Goal: Entertainment & Leisure: Consume media (video, audio)

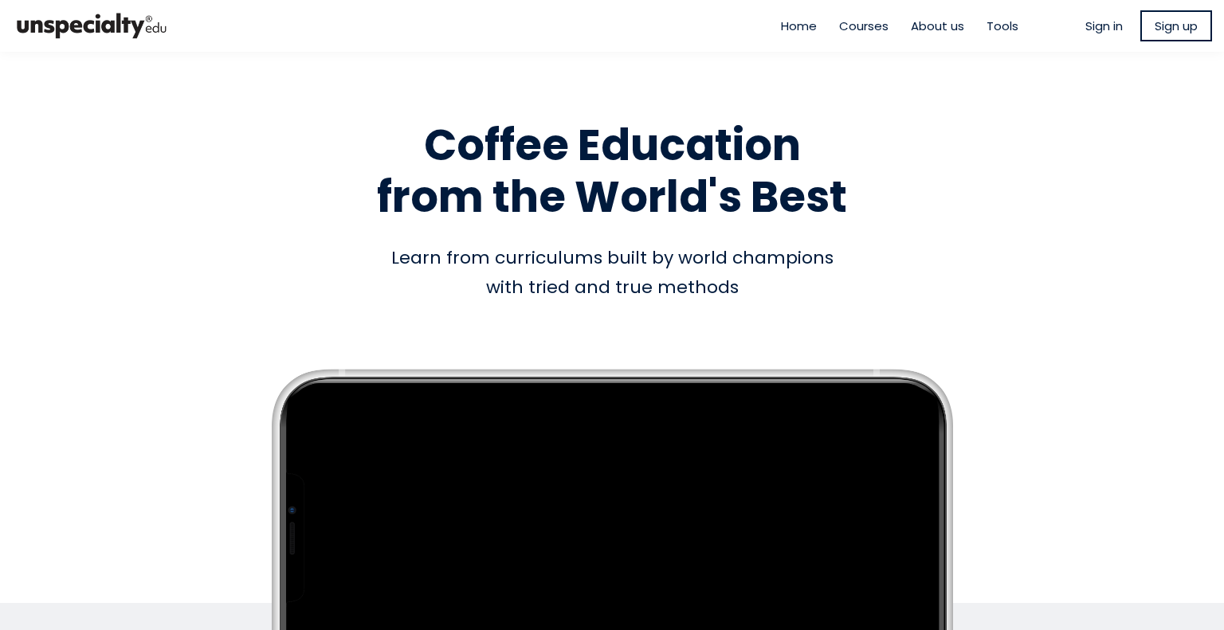
click at [1086, 20] on span "Sign in" at bounding box center [1104, 26] width 37 height 18
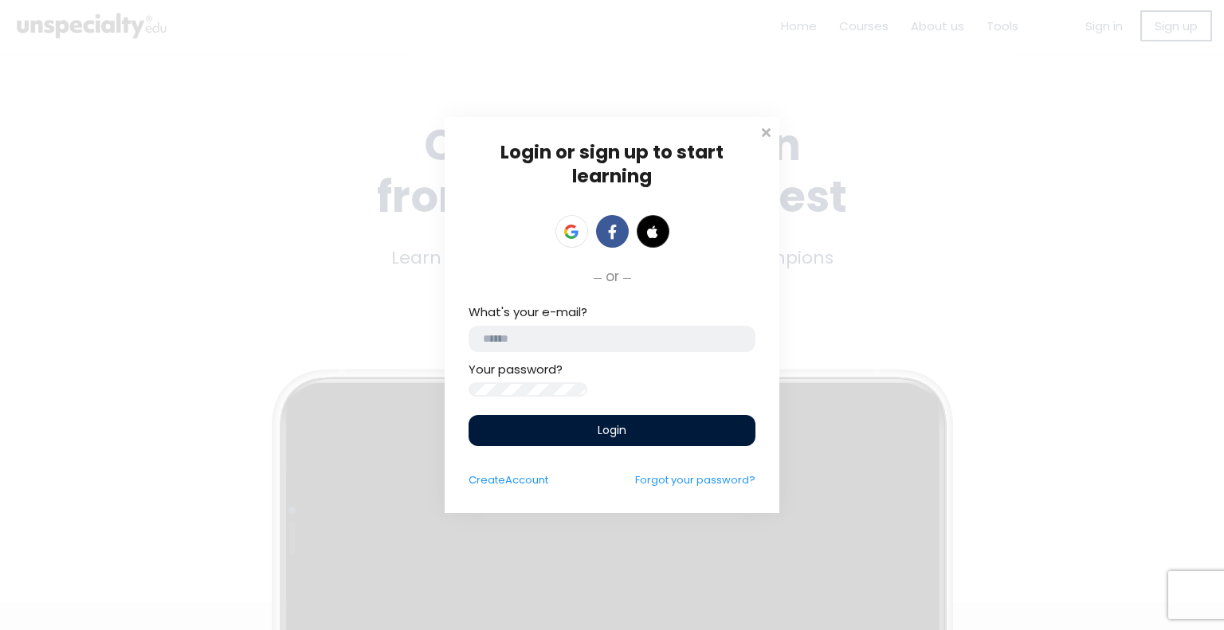
click at [600, 337] on input "email" at bounding box center [612, 339] width 287 height 26
type input "**********"
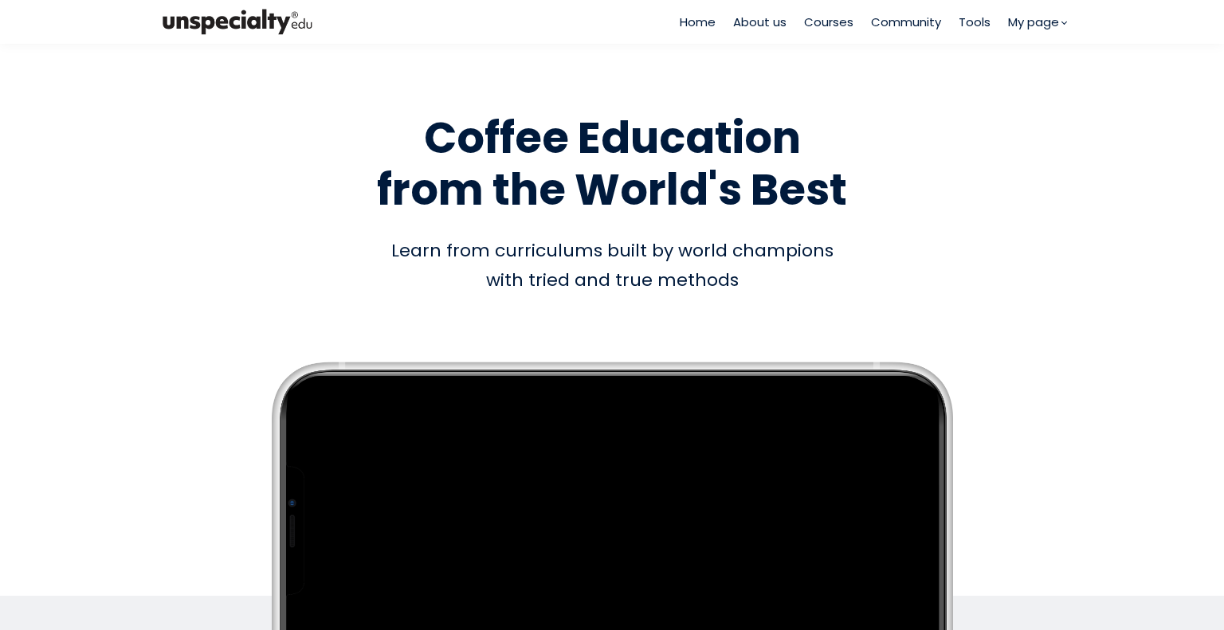
click at [827, 27] on span "Courses" at bounding box center [828, 22] width 49 height 18
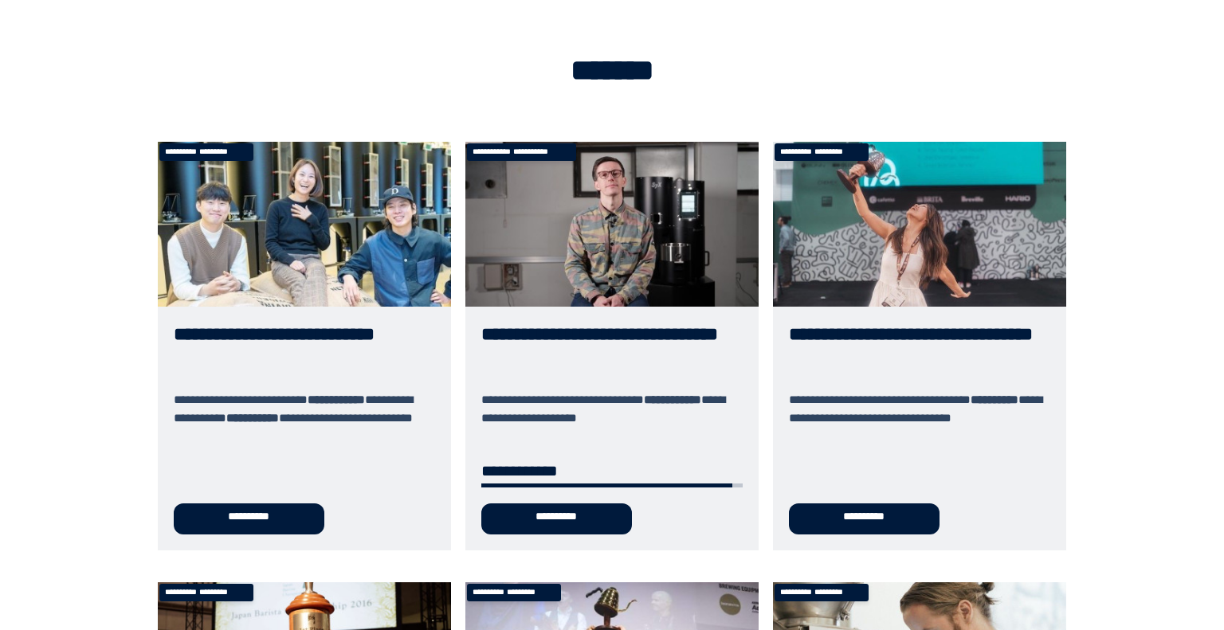
scroll to position [51, 0]
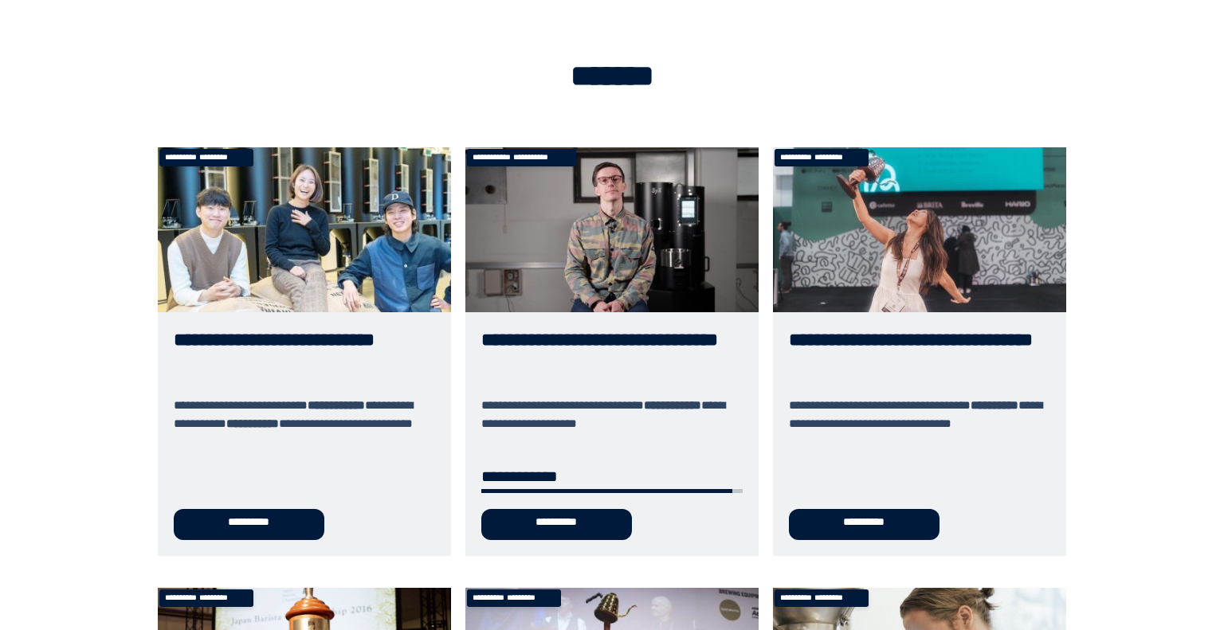
click at [552, 245] on link "**********" at bounding box center [611, 351] width 293 height 409
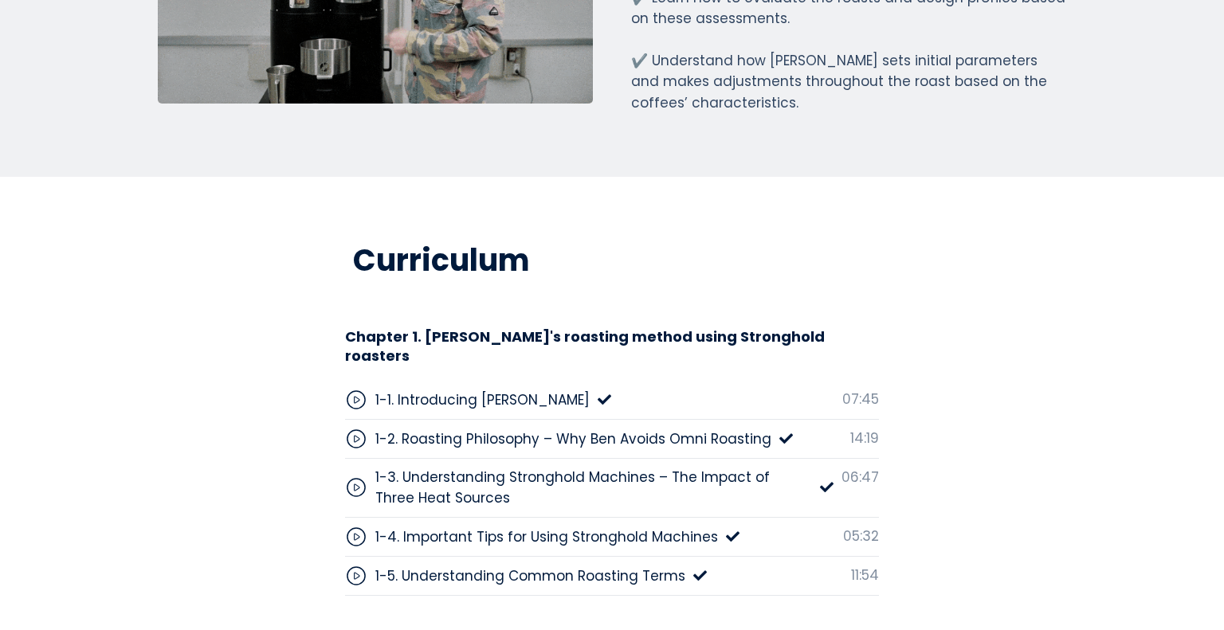
scroll to position [4703, 0]
click at [501, 391] on div "1-1. Introducing Benjamin Put" at bounding box center [482, 401] width 214 height 21
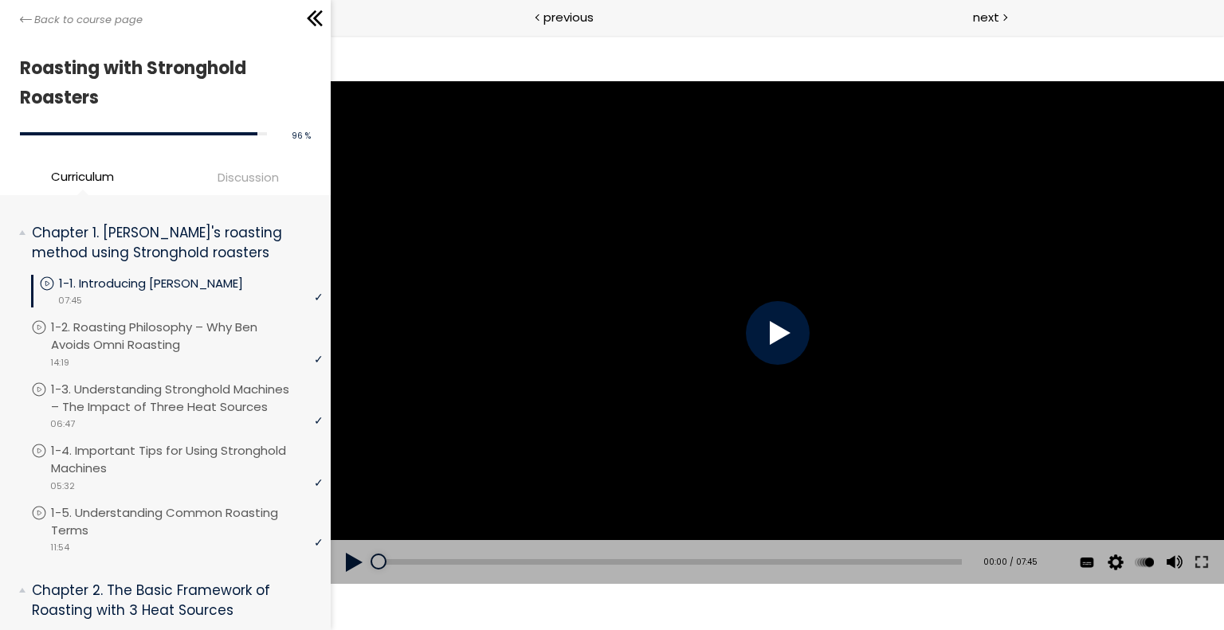
click at [252, 177] on span "Discussion" at bounding box center [248, 177] width 61 height 18
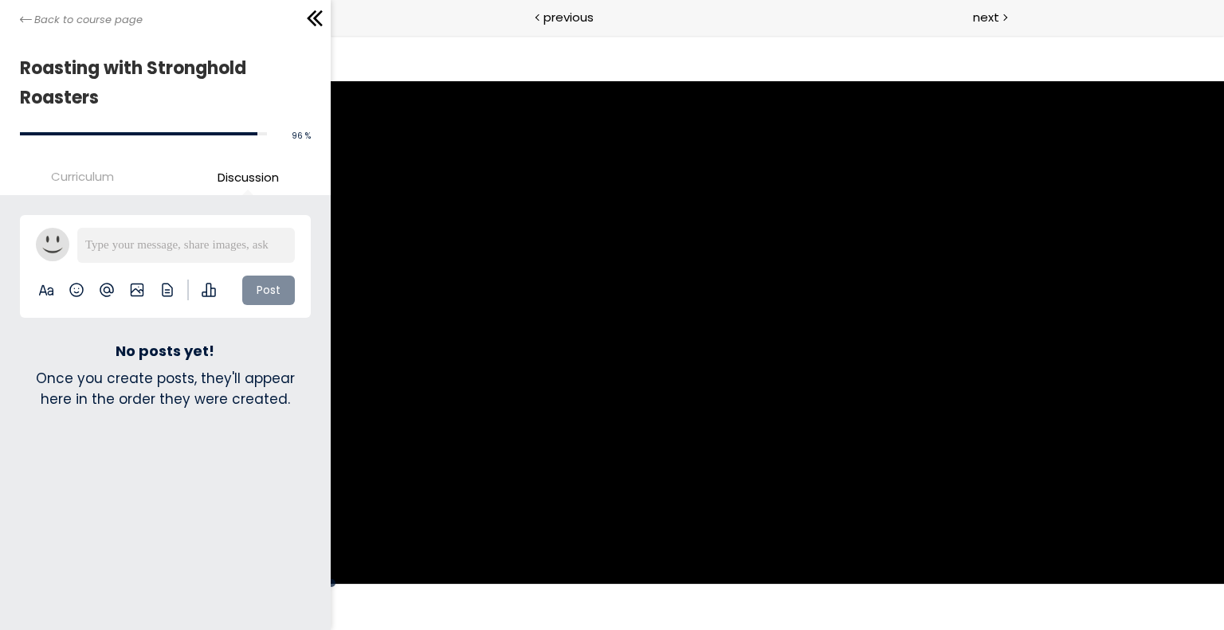
click at [91, 171] on span "Curriculum" at bounding box center [82, 176] width 63 height 18
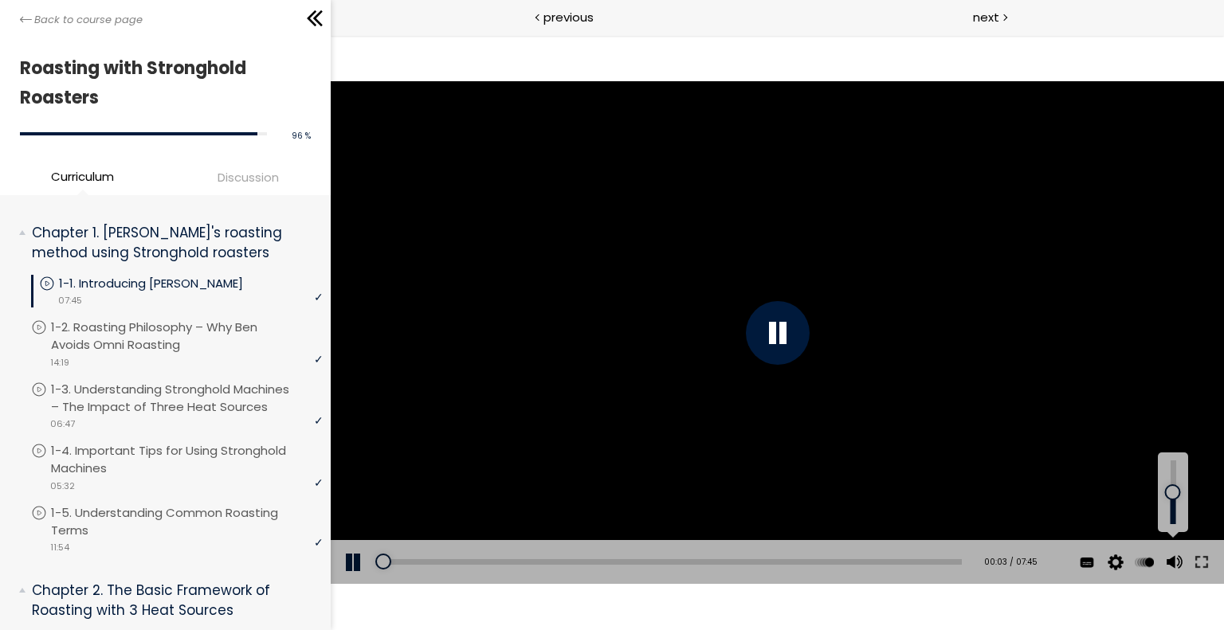
click at [1172, 513] on div at bounding box center [1173, 493] width 22 height 64
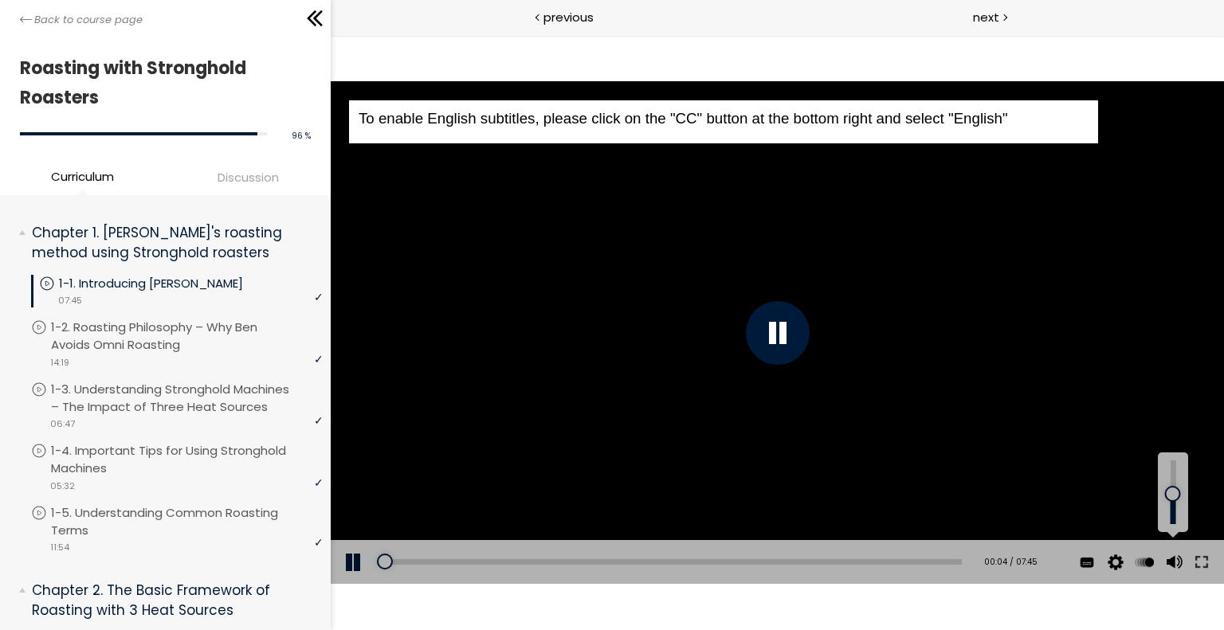
click at [1175, 492] on div at bounding box center [1173, 493] width 22 height 64
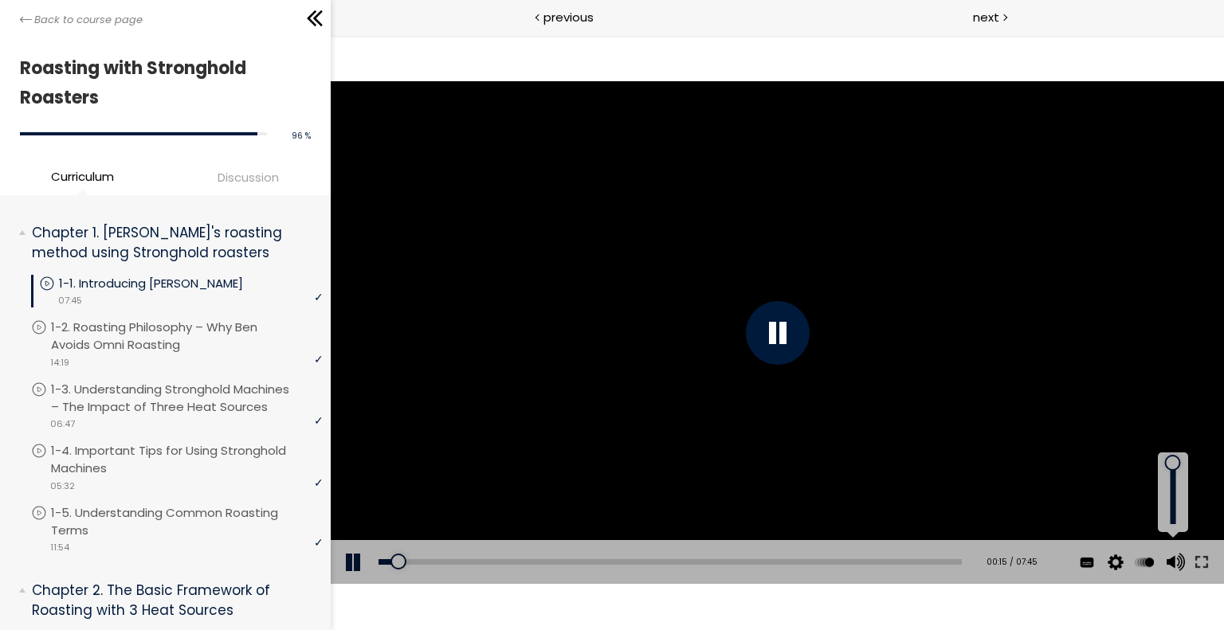
drag, startPoint x: 1174, startPoint y: 496, endPoint x: 1169, endPoint y: 458, distance: 37.8
click at [1172, 463] on div at bounding box center [1172, 463] width 0 height 0
click at [767, 352] on div at bounding box center [777, 333] width 64 height 64
click at [491, 234] on div "To enable English subtitles, please click on the "CC" button at the bottom righ…" at bounding box center [776, 332] width 894 height 503
click at [357, 555] on button at bounding box center [354, 562] width 48 height 45
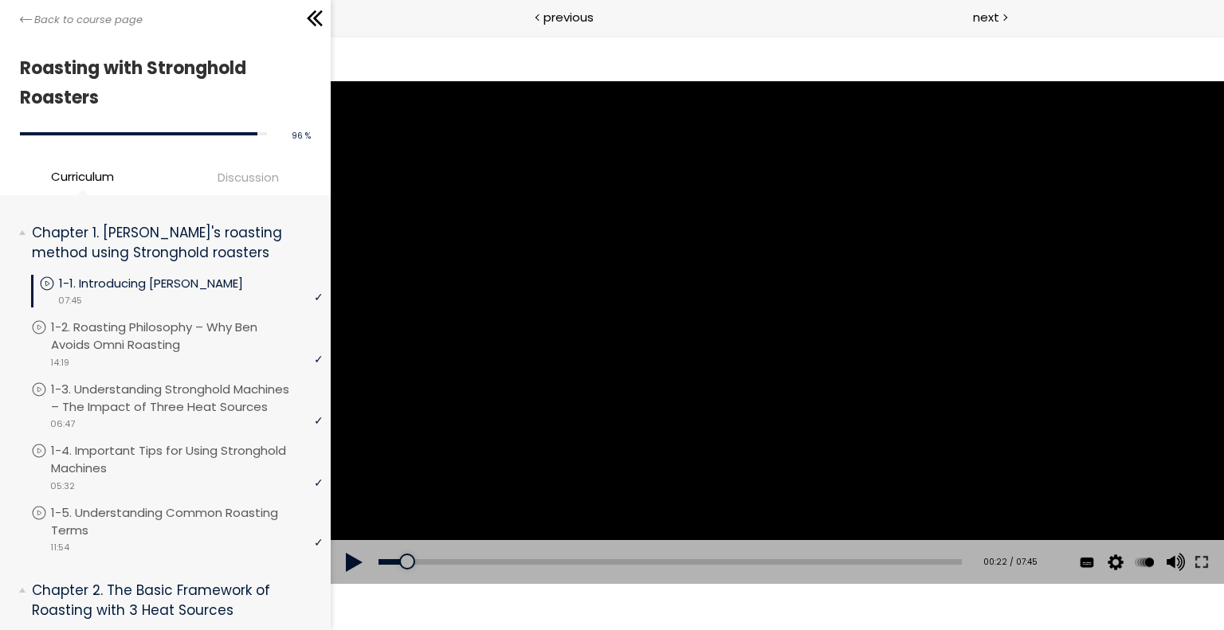
click at [357, 555] on button at bounding box center [354, 562] width 48 height 45
click at [357, 556] on button at bounding box center [354, 562] width 48 height 45
click at [347, 558] on button at bounding box center [354, 562] width 48 height 45
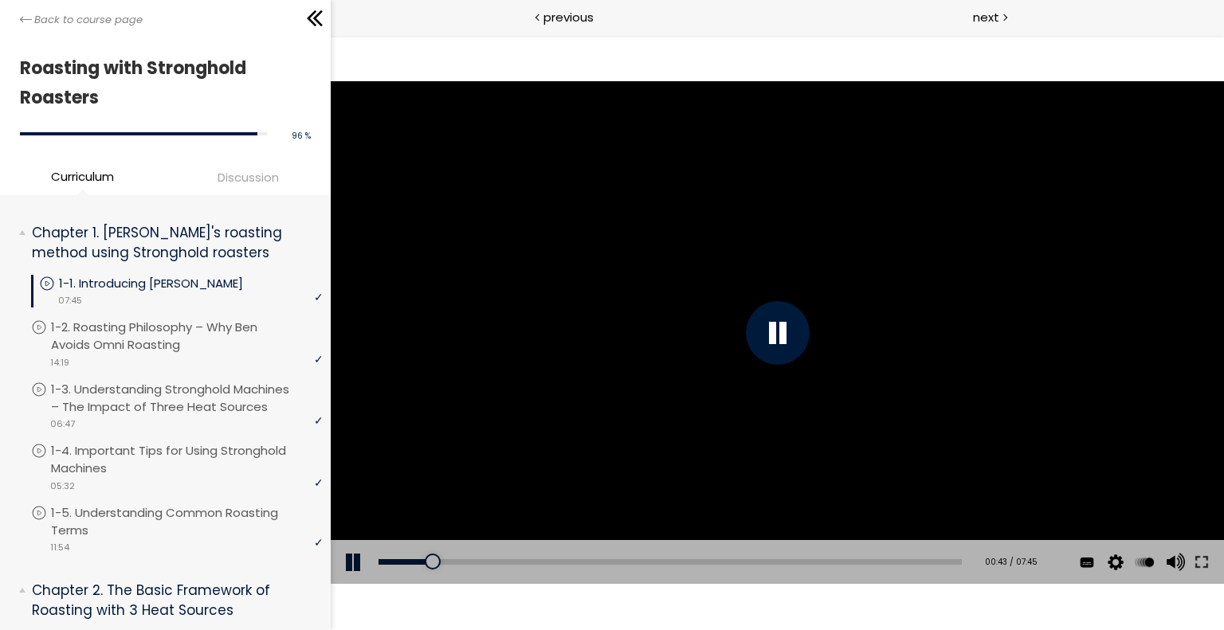
click at [354, 566] on button at bounding box center [354, 562] width 48 height 45
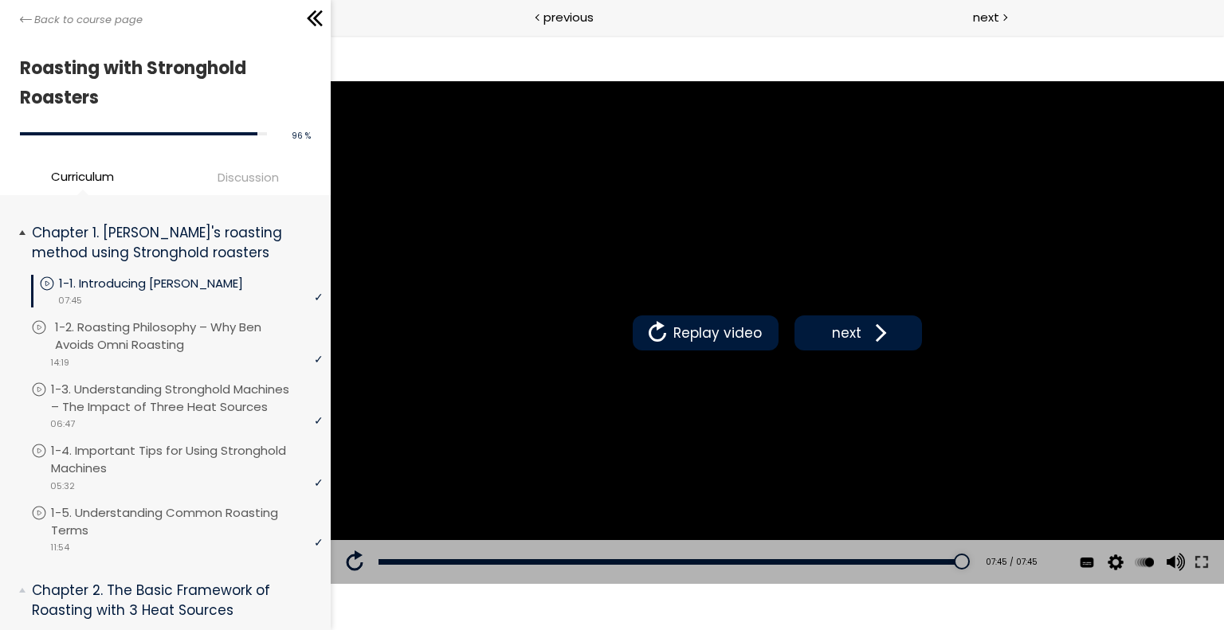
click at [231, 339] on p "1-2. Roasting Philosophy – Why Ben Avoids Omni Roasting" at bounding box center [191, 336] width 272 height 35
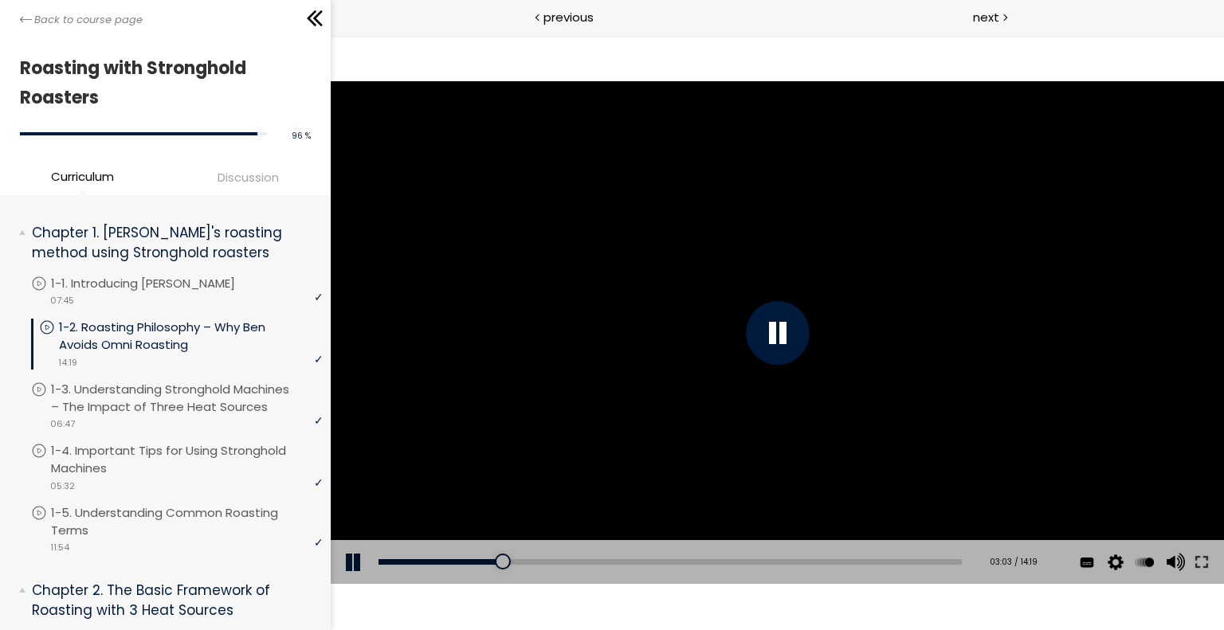
click at [357, 557] on button at bounding box center [354, 562] width 48 height 45
click at [611, 397] on div at bounding box center [776, 332] width 893 height 503
click at [350, 575] on button at bounding box center [354, 562] width 48 height 45
click at [457, 441] on div at bounding box center [776, 332] width 893 height 503
click at [352, 565] on button at bounding box center [354, 562] width 48 height 45
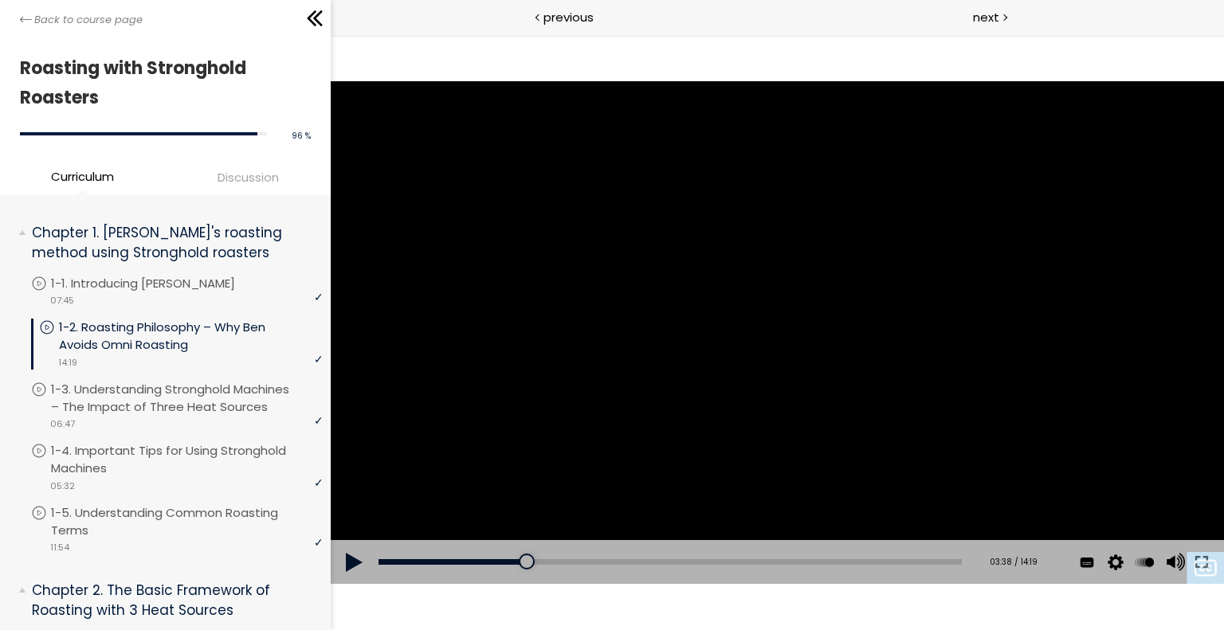
click at [585, 356] on div at bounding box center [776, 332] width 893 height 503
click at [801, 316] on div at bounding box center [777, 333] width 64 height 64
